Goal: Subscribe to service/newsletter

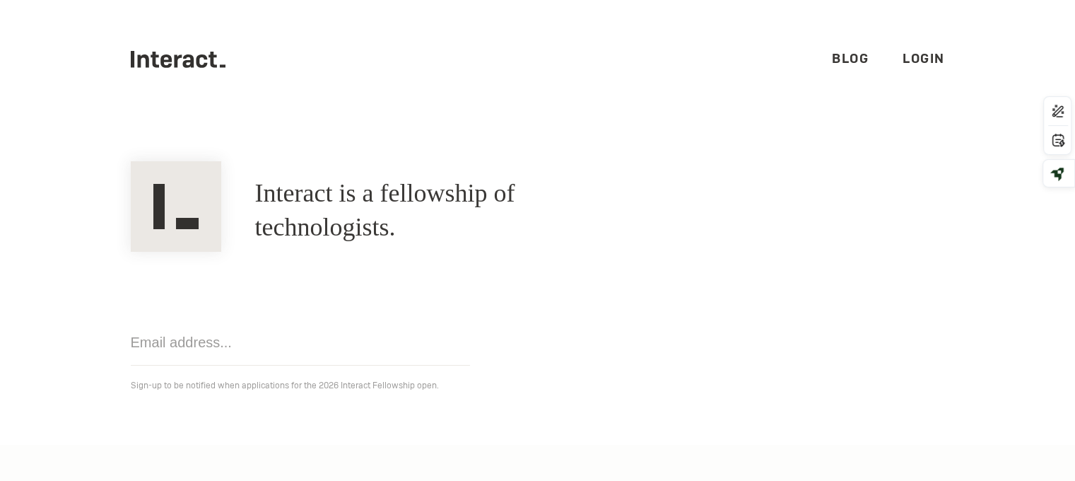
click at [230, 339] on input "email" at bounding box center [300, 343] width 339 height 46
type input "raghavtanisha67@gmail.com"
click input "Get notified" at bounding box center [0, 0] width 0 height 0
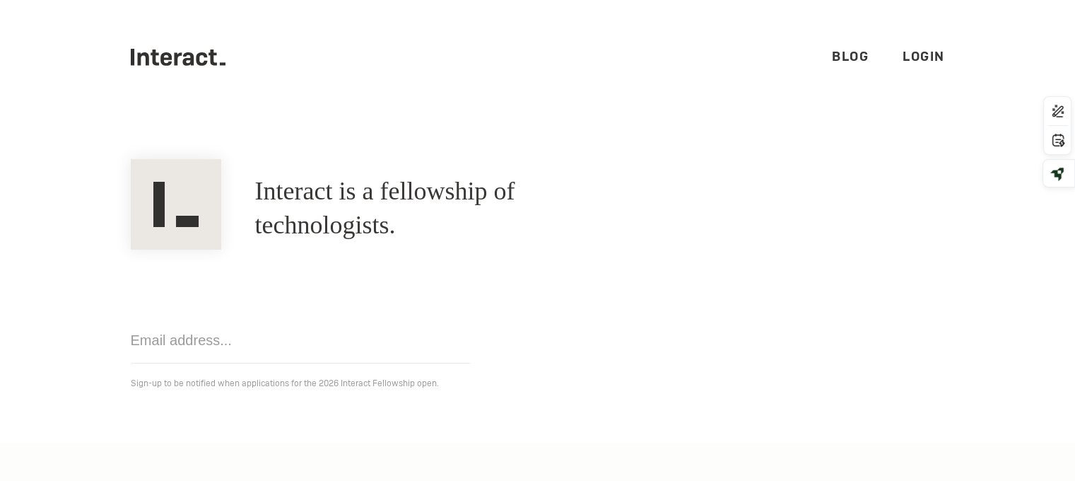
click at [837, 55] on link "Blog" at bounding box center [850, 56] width 37 height 16
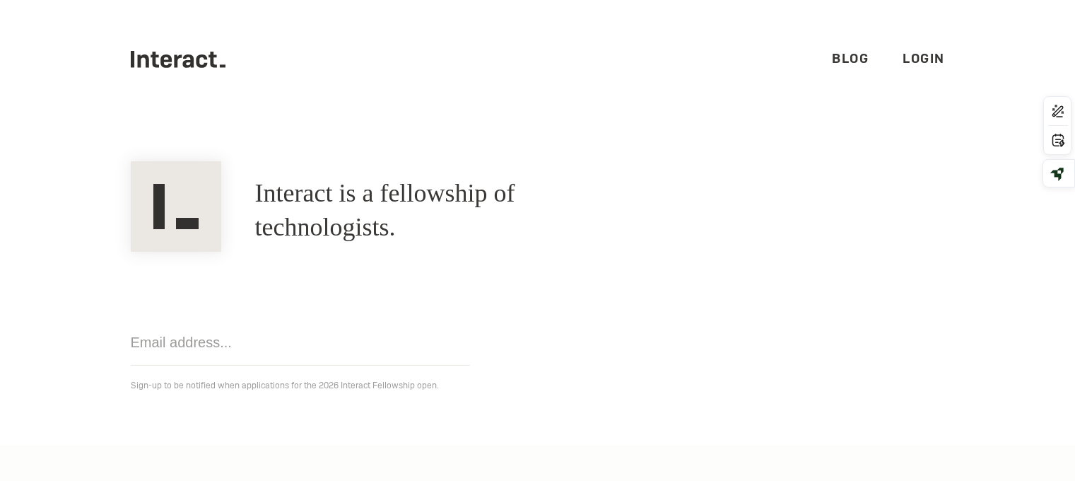
scroll to position [2, 0]
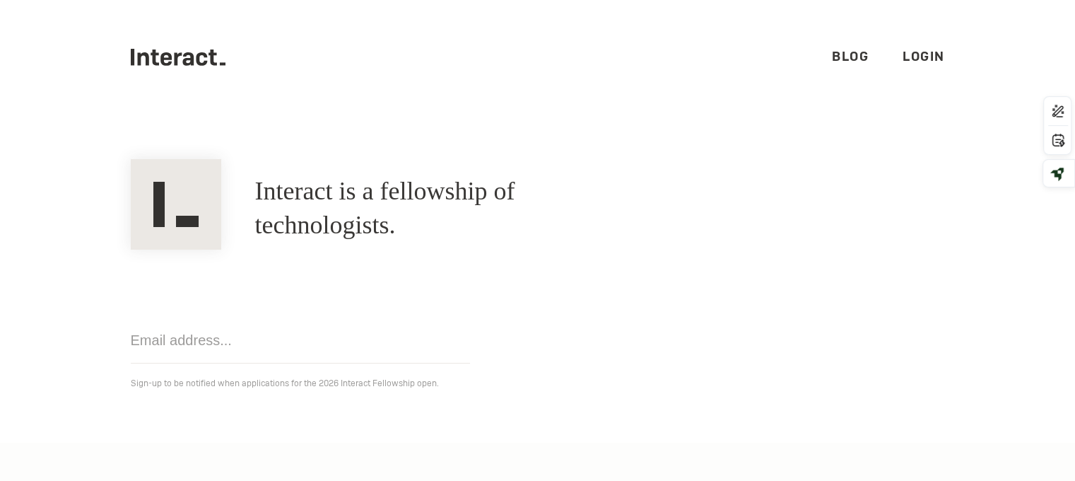
click at [911, 57] on link "Login" at bounding box center [924, 56] width 42 height 16
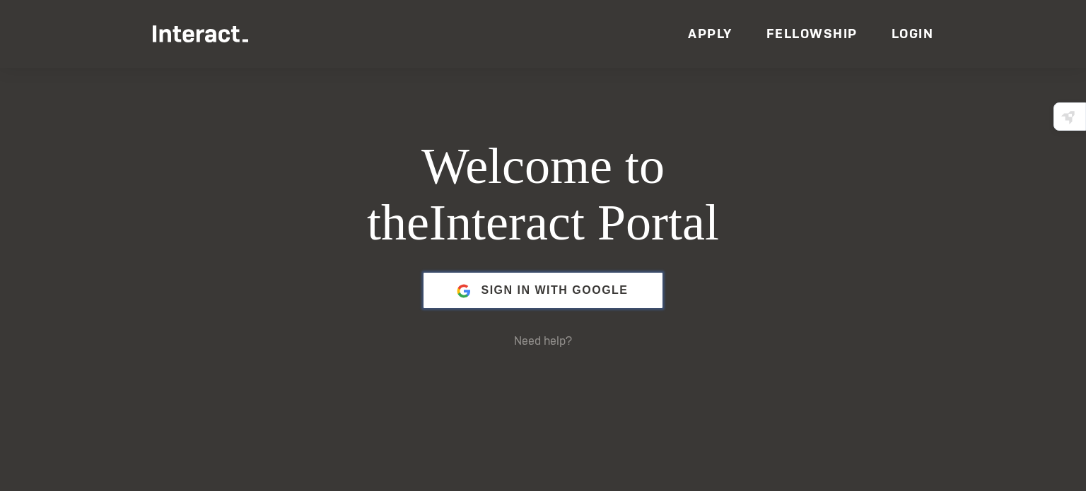
click at [613, 287] on span "Sign in with Google" at bounding box center [554, 291] width 147 height 34
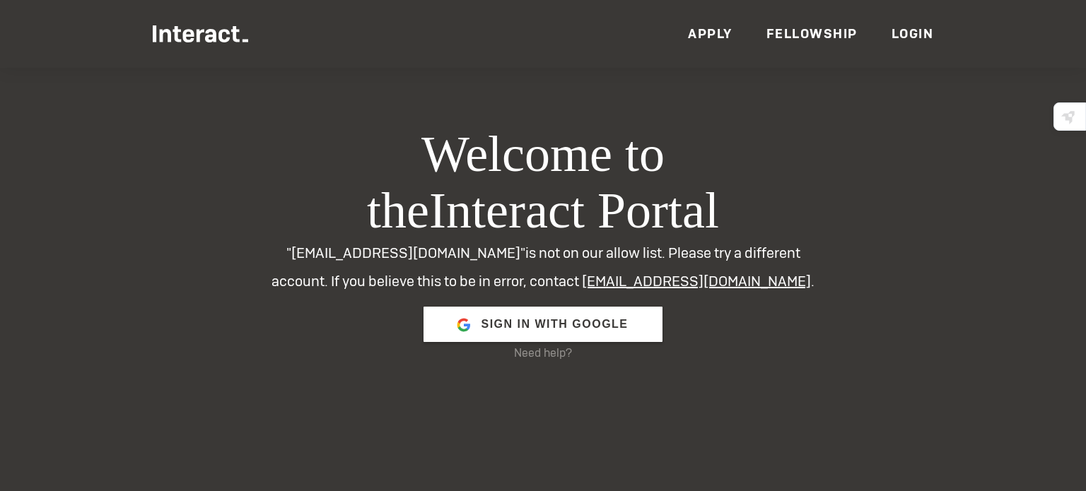
click at [796, 29] on link "Fellowship" at bounding box center [811, 33] width 91 height 16
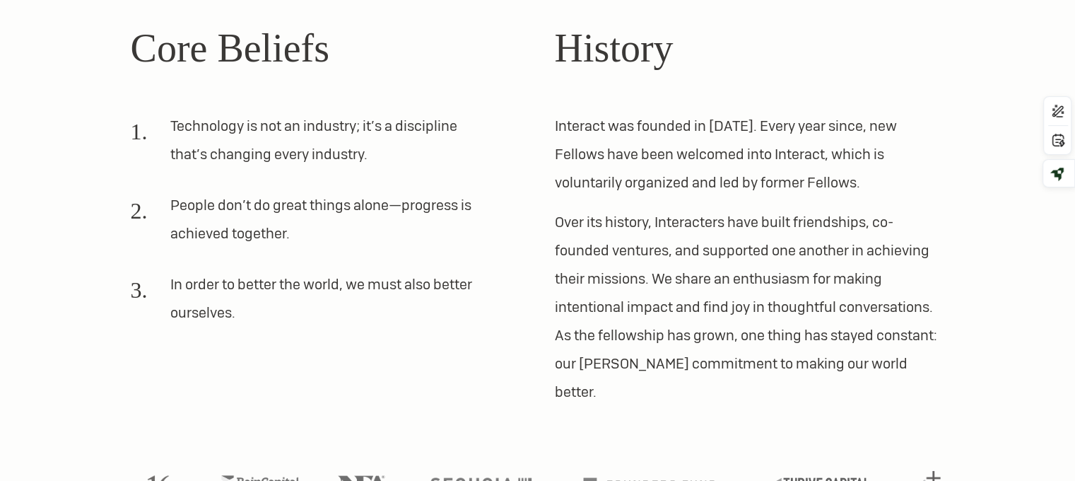
scroll to position [496, 0]
